Goal: Navigation & Orientation: Find specific page/section

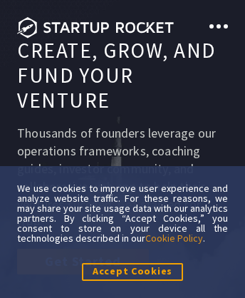
scroll to position [5126, 0]
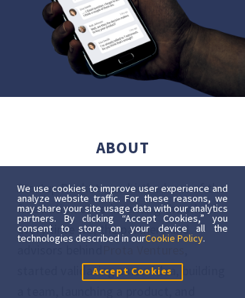
click at [175, 237] on link "Cookie Policy" at bounding box center [174, 237] width 58 height 13
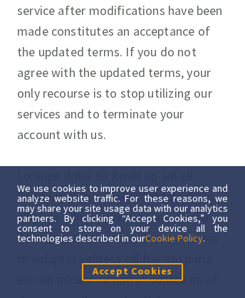
scroll to position [17, 0]
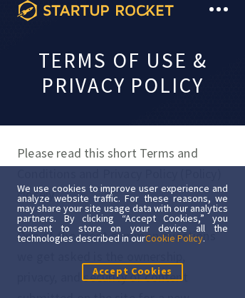
click at [95, 10] on icon at bounding box center [95, 10] width 157 height 21
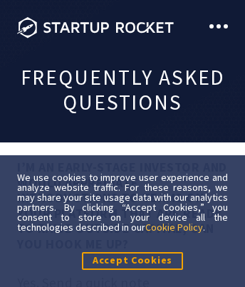
click at [175, 226] on link "Cookie Policy" at bounding box center [174, 227] width 58 height 13
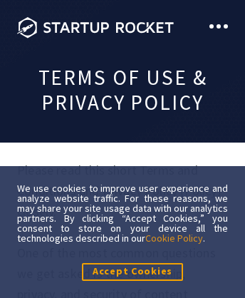
scroll to position [12754, 0]
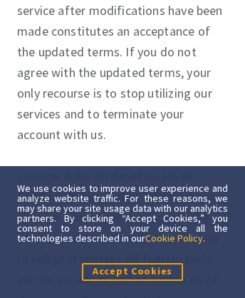
click at [175, 237] on link "Cookie Policy" at bounding box center [174, 237] width 58 height 13
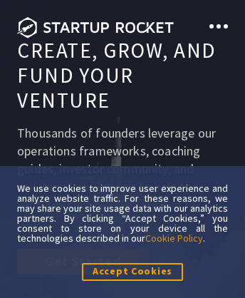
scroll to position [9570, 0]
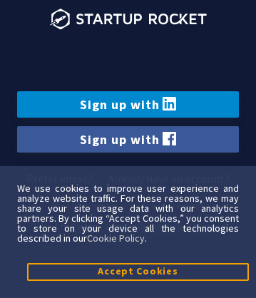
click at [127, 104] on link "Sign up with" at bounding box center [127, 104] width 221 height 26
